Goal: Navigation & Orientation: Find specific page/section

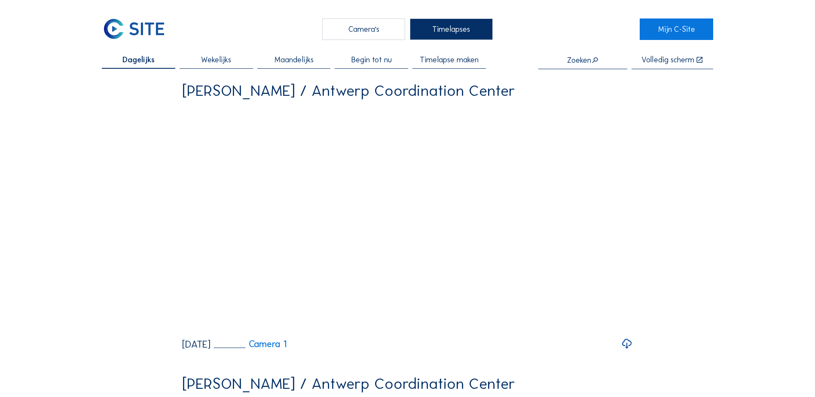
click at [369, 33] on div "Camera's" at bounding box center [363, 28] width 83 height 21
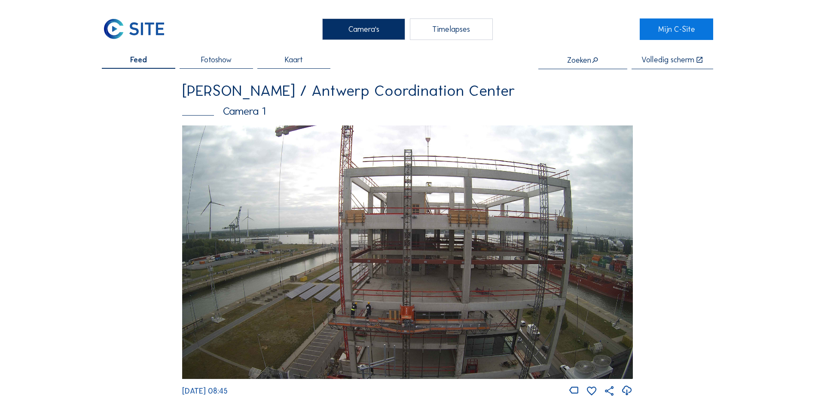
click at [223, 63] on span "Fotoshow" at bounding box center [216, 60] width 30 height 8
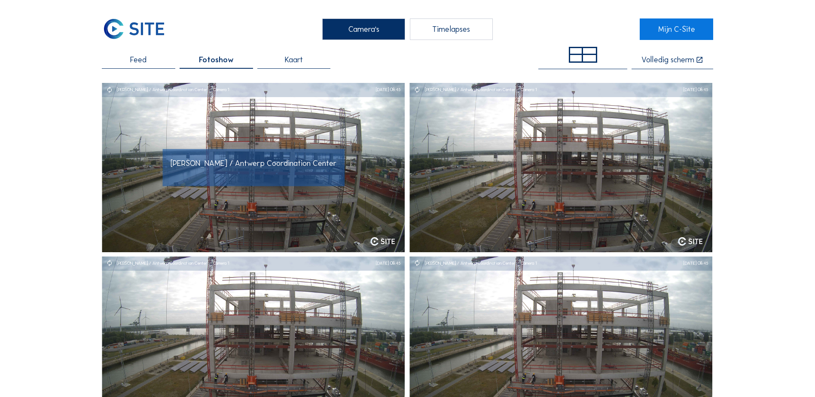
click at [227, 166] on span "[PERSON_NAME] / Antwerp Coordination Center - Camera 1" at bounding box center [272, 163] width 205 height 10
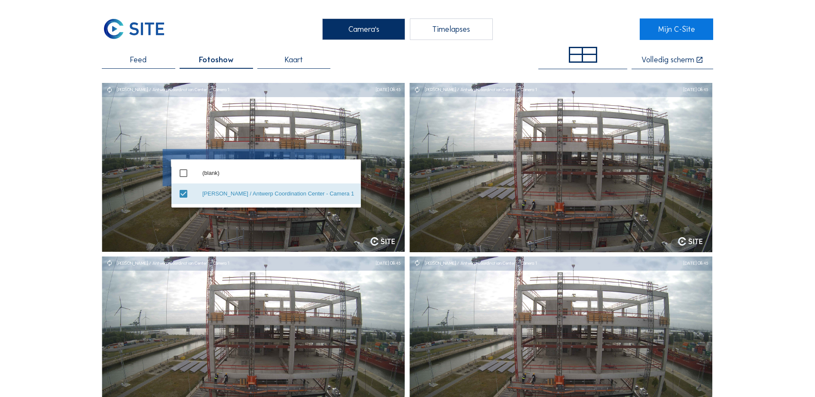
click at [393, 180] on img at bounding box center [253, 167] width 303 height 169
